Goal: Task Accomplishment & Management: Use online tool/utility

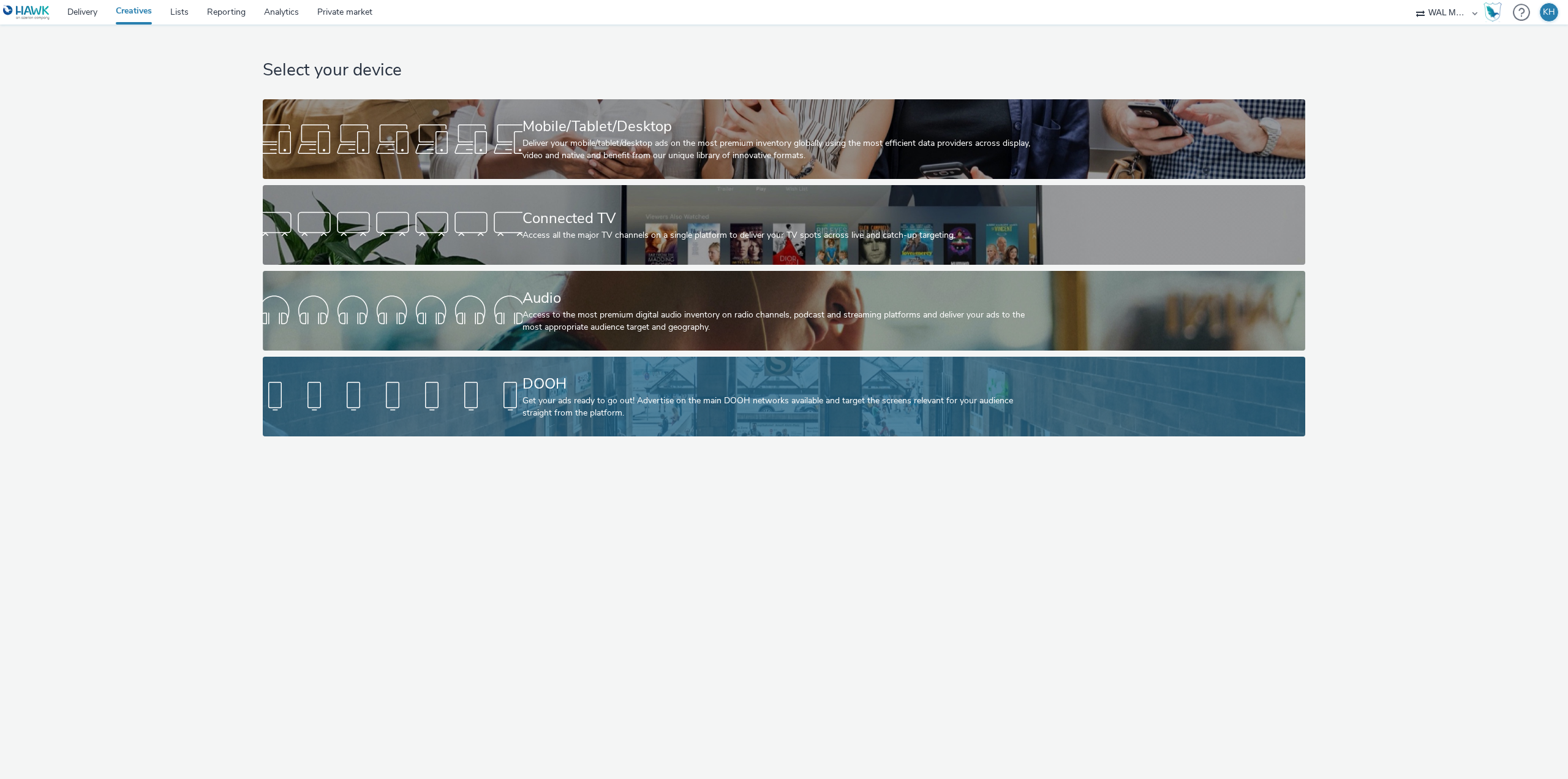
click at [564, 411] on div "Get your ads ready to go out! Advertise on the main DOOH networks available and…" at bounding box center [782, 407] width 518 height 25
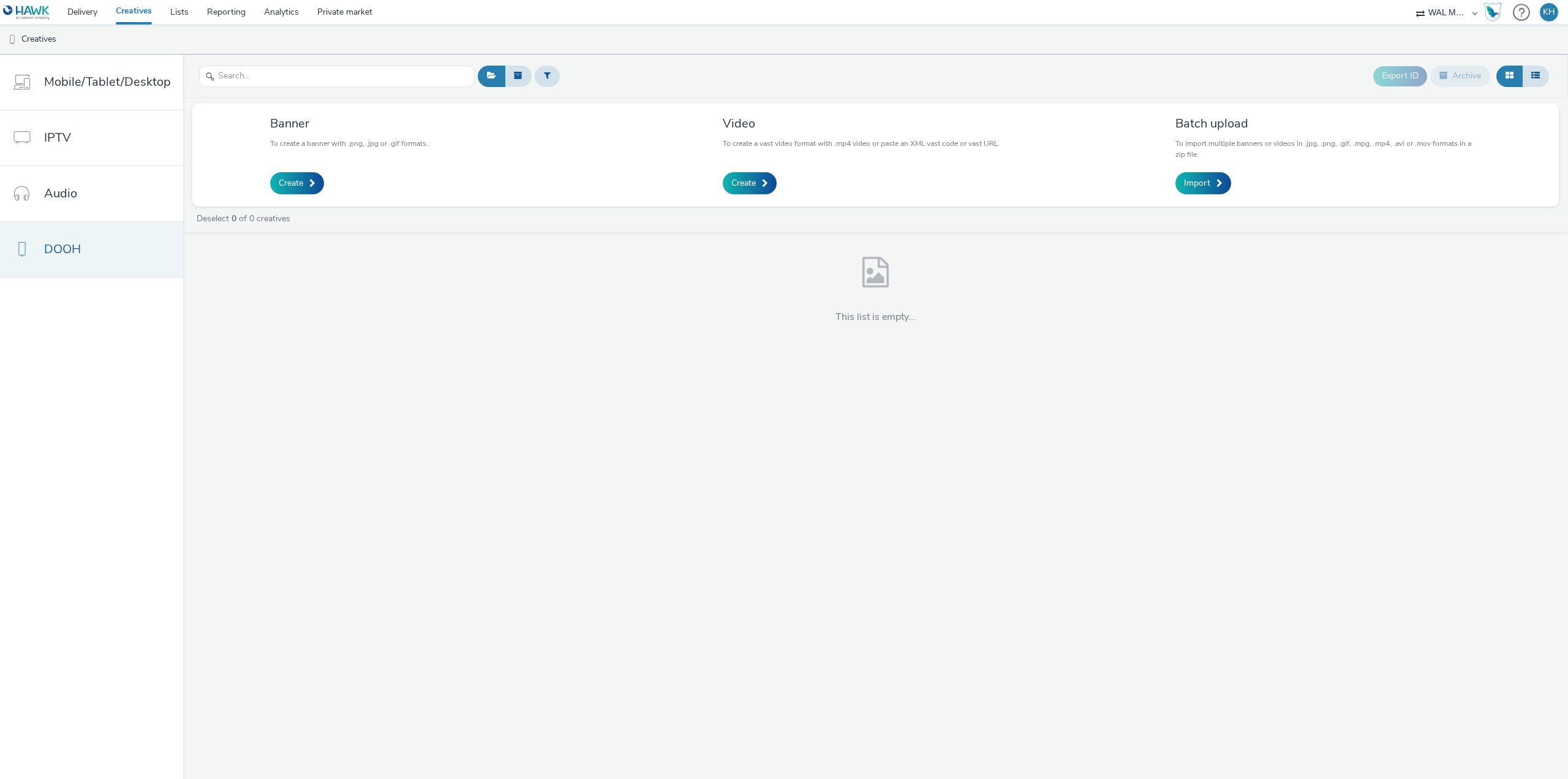
click at [58, 259] on link "DOOH" at bounding box center [92, 248] width 183 height 55
click at [898, 387] on div "Export ID Archive Banner To create a banner with .png, .jpg or .gif formats. Cr…" at bounding box center [875, 417] width 1385 height 724
click at [453, 171] on div "Banner To create a banner with .png, .jpg or .gif formats. Create" at bounding box center [424, 154] width 325 height 85
click at [293, 178] on span "Create" at bounding box center [291, 184] width 25 height 12
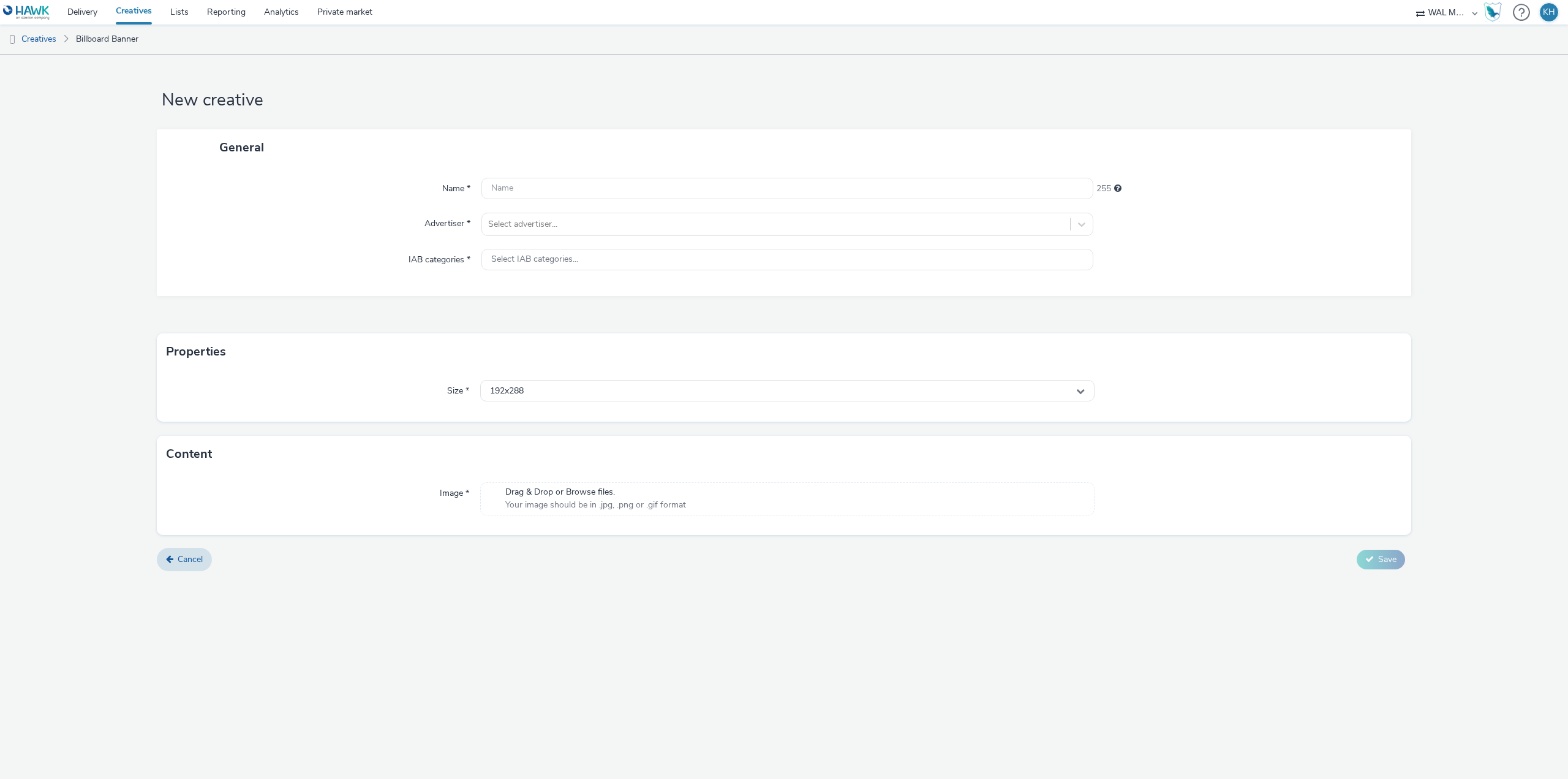
click at [936, 100] on h1 "New creative" at bounding box center [784, 100] width 1254 height 23
click at [90, 18] on link "Delivery" at bounding box center [82, 12] width 49 height 25
